Goal: Task Accomplishment & Management: Complete application form

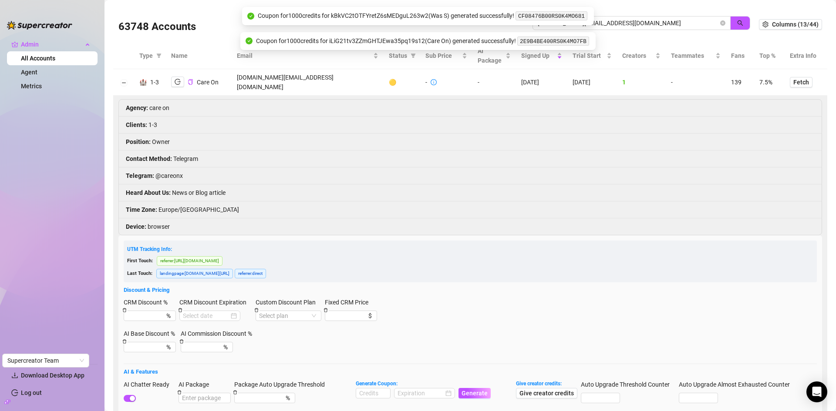
click at [537, 17] on body "Admin All Accounts Agent Metrics Download Desktop App Log out Supercreator Team…" at bounding box center [418, 205] width 836 height 411
click at [616, 24] on input "careon.contact@gmail.com" at bounding box center [628, 23] width 181 height 10
click at [730, 21] on button "button" at bounding box center [740, 23] width 20 height 14
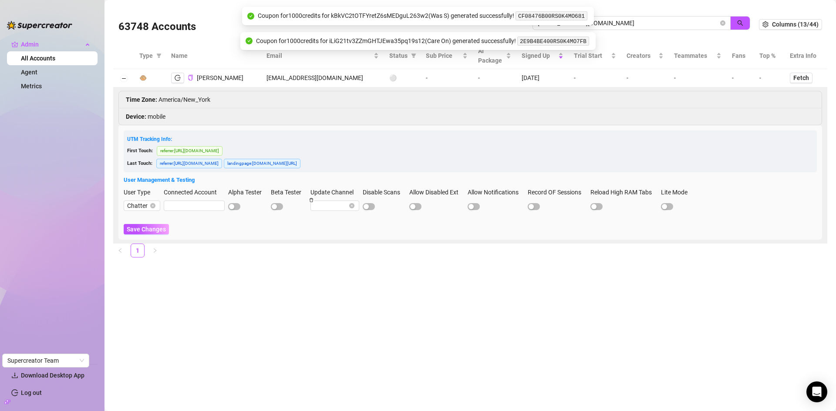
type input "amysmithbrewer@gmail.com"
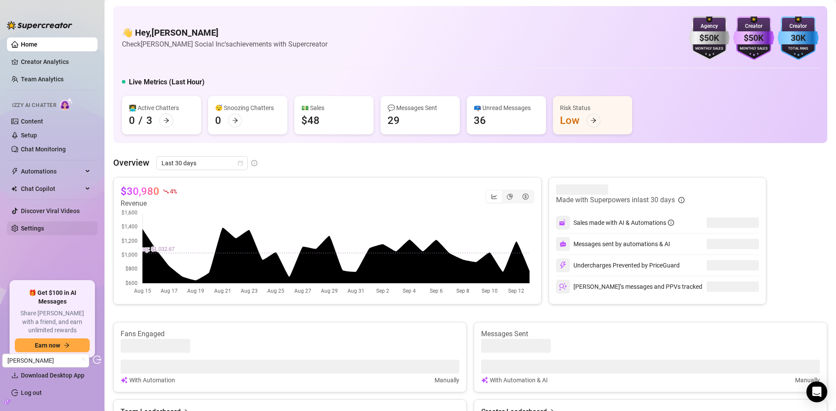
click at [31, 225] on link "Settings" at bounding box center [32, 228] width 23 height 7
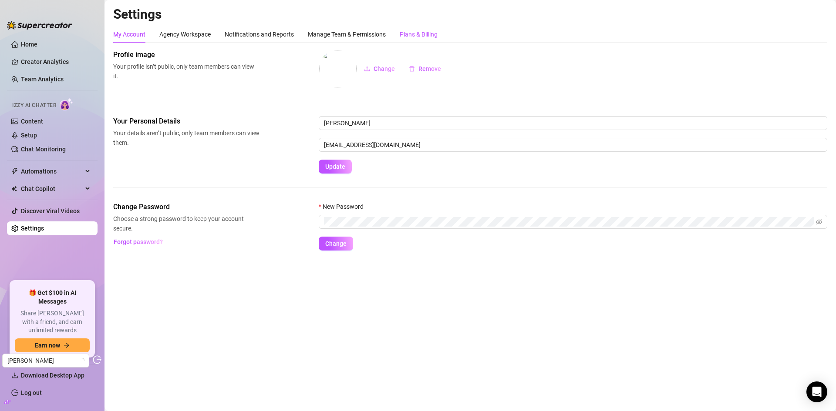
click at [423, 31] on div "Plans & Billing" at bounding box center [419, 35] width 38 height 10
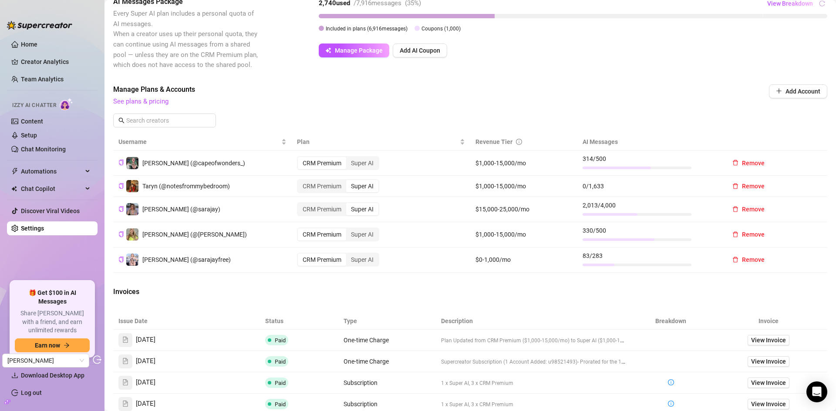
scroll to position [174, 0]
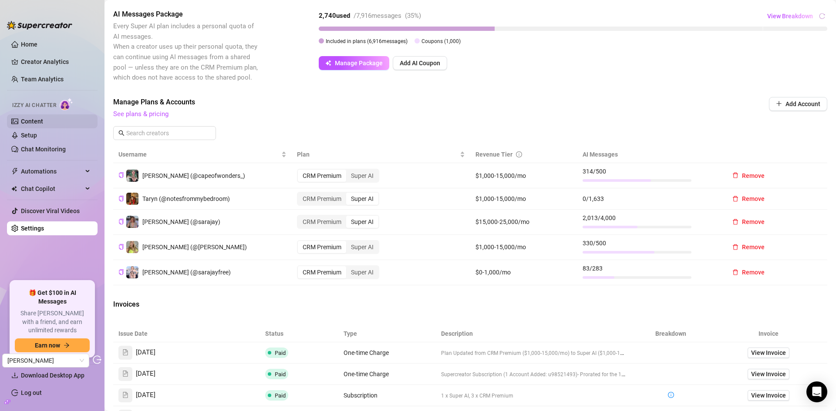
click at [41, 121] on link "Content" at bounding box center [32, 121] width 22 height 7
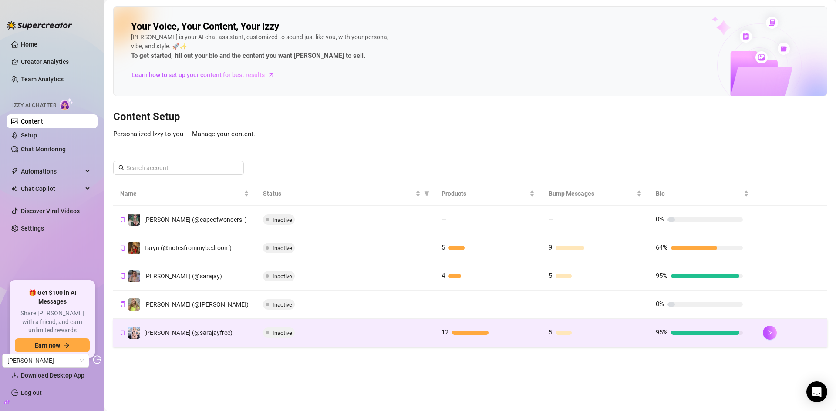
click at [412, 333] on div "Inactive" at bounding box center [345, 333] width 165 height 10
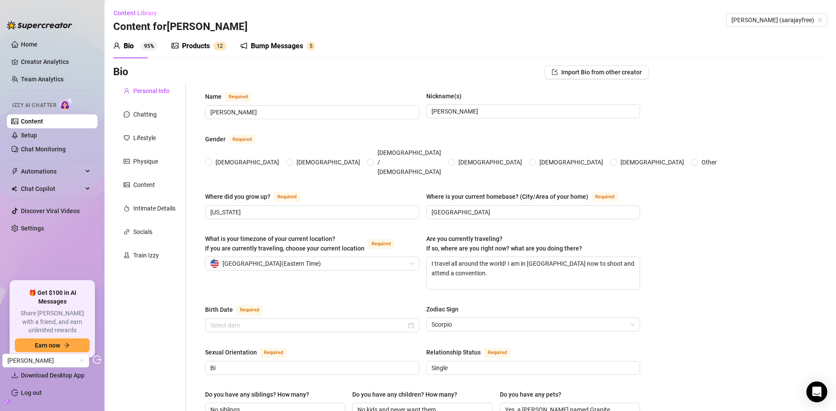
radio input "true"
type input "[DATE]"
click at [141, 256] on div "Train Izzy" at bounding box center [146, 256] width 26 height 10
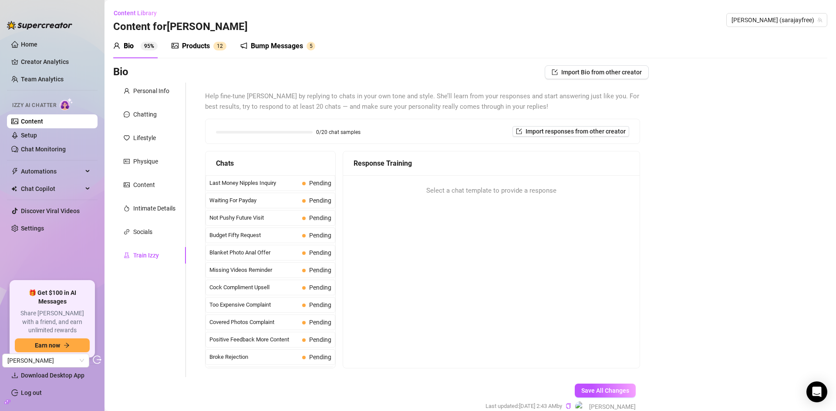
click at [43, 118] on link "Content" at bounding box center [32, 121] width 22 height 7
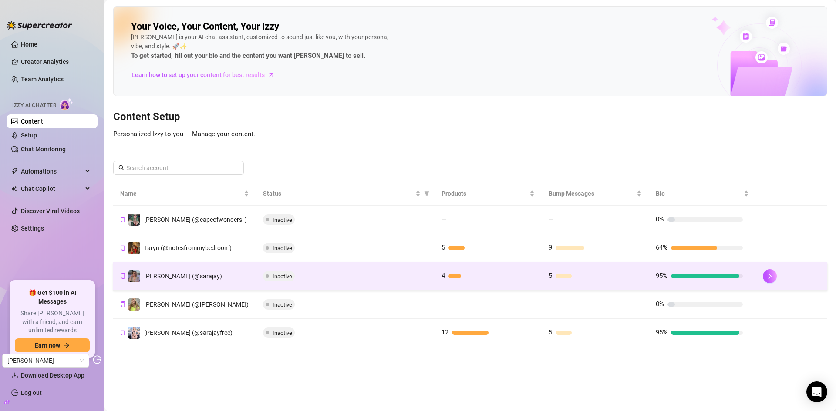
click at [342, 273] on div "Inactive" at bounding box center [345, 276] width 165 height 10
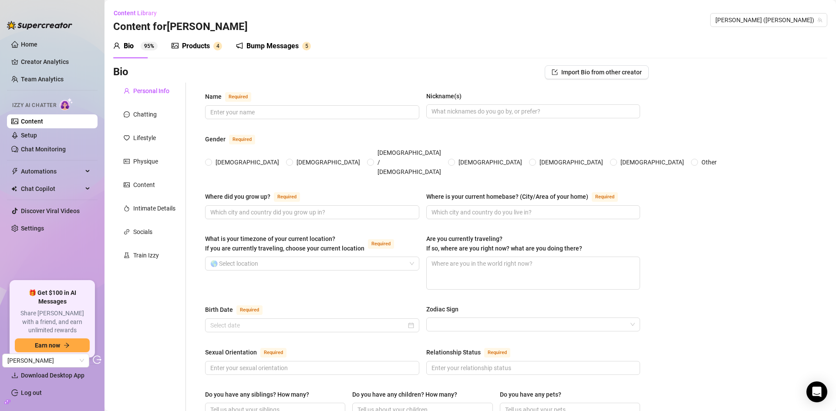
type input "[PERSON_NAME]"
type input "[US_STATE]"
type input "[GEOGRAPHIC_DATA]"
type textarea "I travel all around the world! I am in [GEOGRAPHIC_DATA] now to shoot and atten…"
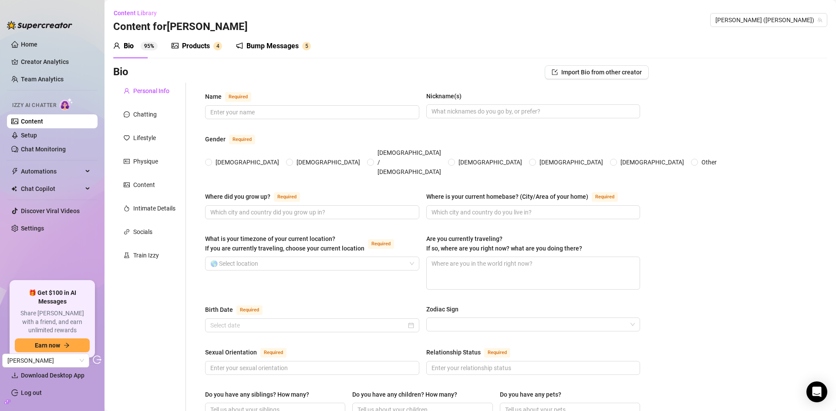
type input "Bi"
type input "Single"
type input "No siblings"
type input "No kids and never want them"
type input "Yes, a [PERSON_NAME] named Granite"
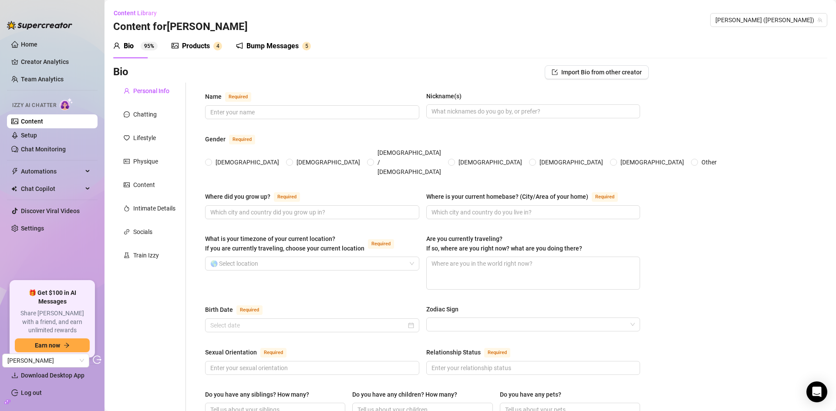
type input "Porn star and CBD products entrepreneur"
type input "Stripper"
type input "Bachelors degree in Psychology and personal trainer certifiication"
type input "[DEMOGRAPHIC_DATA]"
type input "be kind to others"
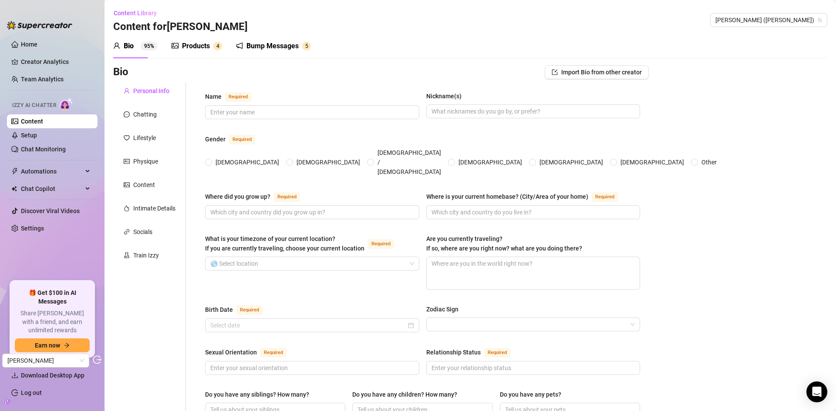
type textarea "To be able to fully take care of whatever my parents may need, to keep travelin…"
type textarea "One time, I was shooting a BG scene at home with [PERSON_NAME], and we accident…"
type textarea "My ass is all natural, I used to hate all raw vegetables until I had special th…"
type textarea "I had a [PERSON_NAME] named [PERSON_NAME], she's about four years old."
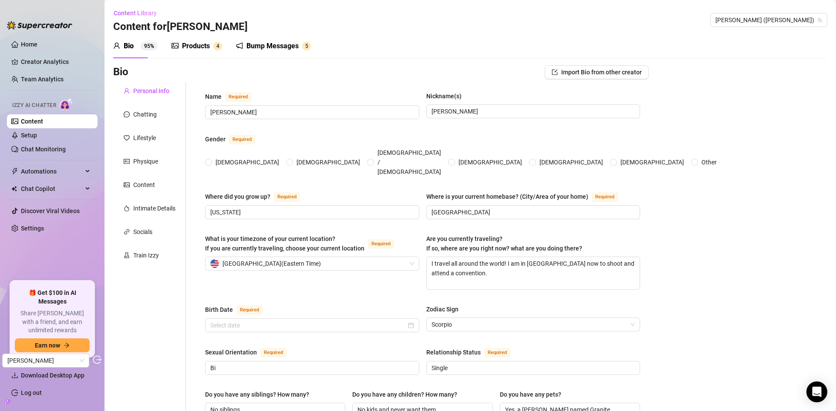
radio input "true"
type input "[DATE]"
click at [147, 257] on div "Train Izzy" at bounding box center [146, 256] width 26 height 10
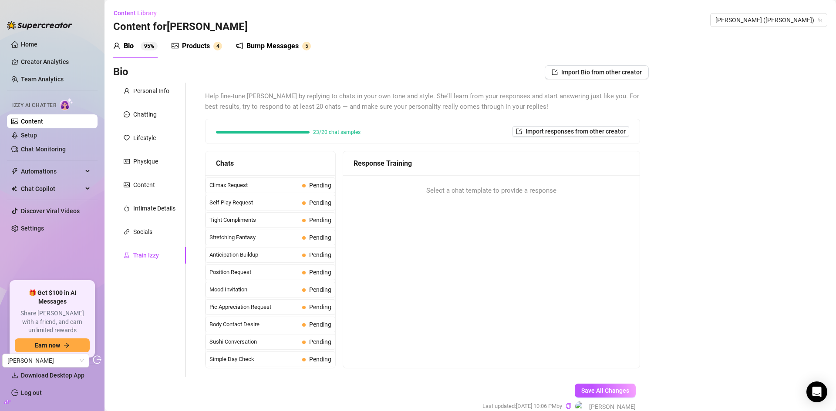
scroll to position [261, 0]
click at [121, 40] on div "Bio 95%" at bounding box center [135, 46] width 44 height 24
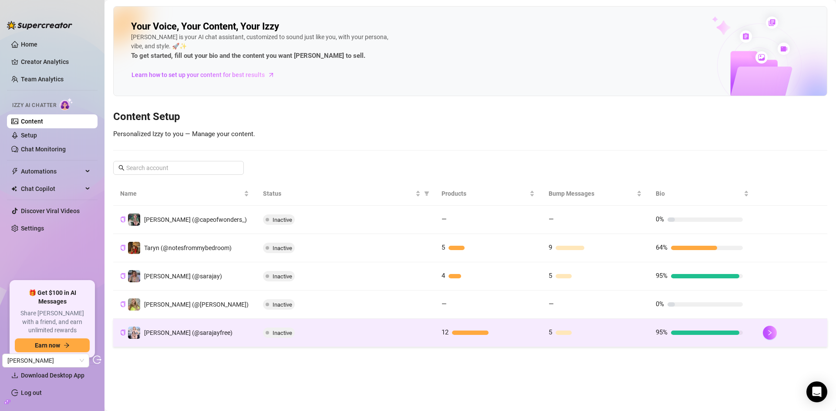
click at [230, 328] on td "[PERSON_NAME] (@sarajayfree)" at bounding box center [184, 333] width 143 height 28
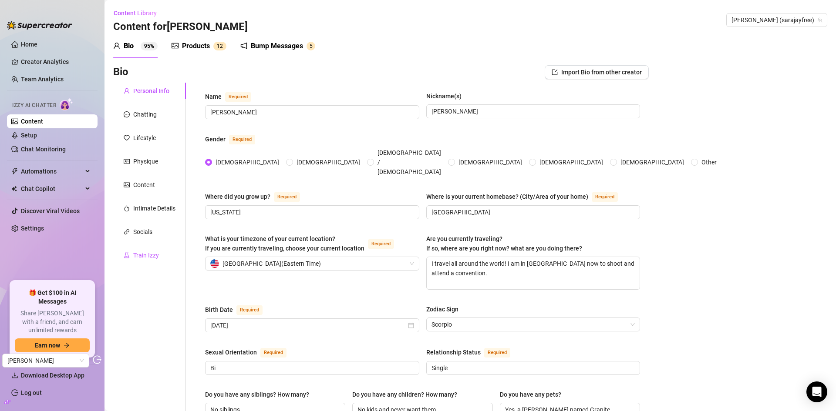
click at [150, 259] on div "Train Izzy" at bounding box center [146, 256] width 26 height 10
